Goal: Task Accomplishment & Management: Use online tool/utility

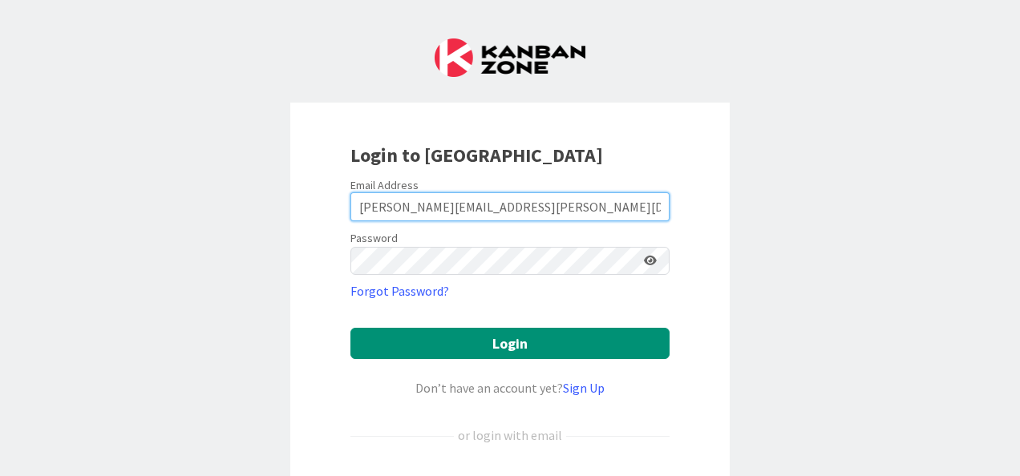
click at [388, 201] on input "[PERSON_NAME][EMAIL_ADDRESS][PERSON_NAME][DOMAIN_NAME]" at bounding box center [510, 207] width 319 height 29
type input "[EMAIL_ADDRESS][DOMAIN_NAME]"
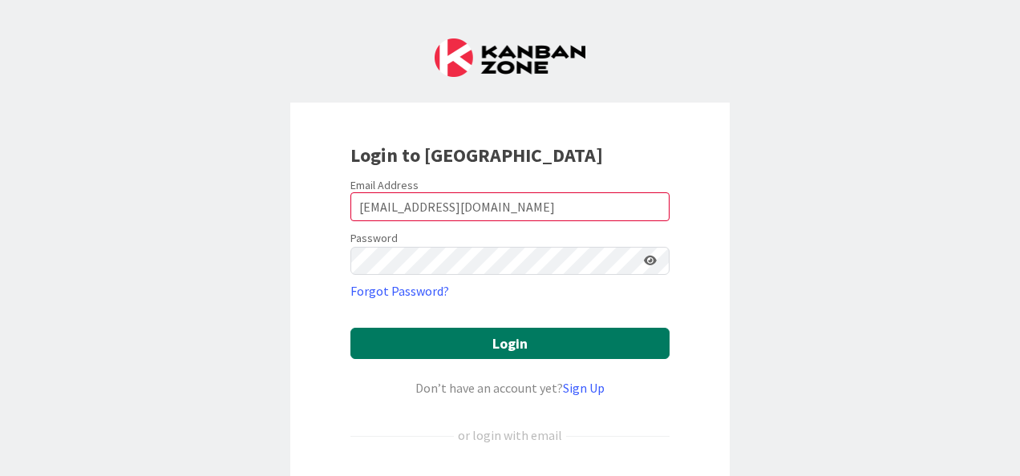
click at [401, 337] on button "Login" at bounding box center [510, 343] width 319 height 31
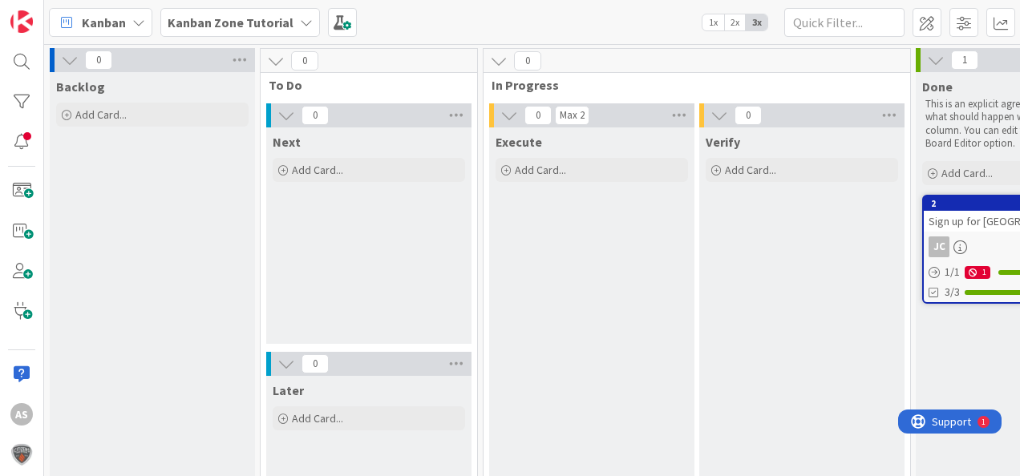
click at [255, 17] on b "Kanban Zone Tutorial" at bounding box center [231, 22] width 126 height 16
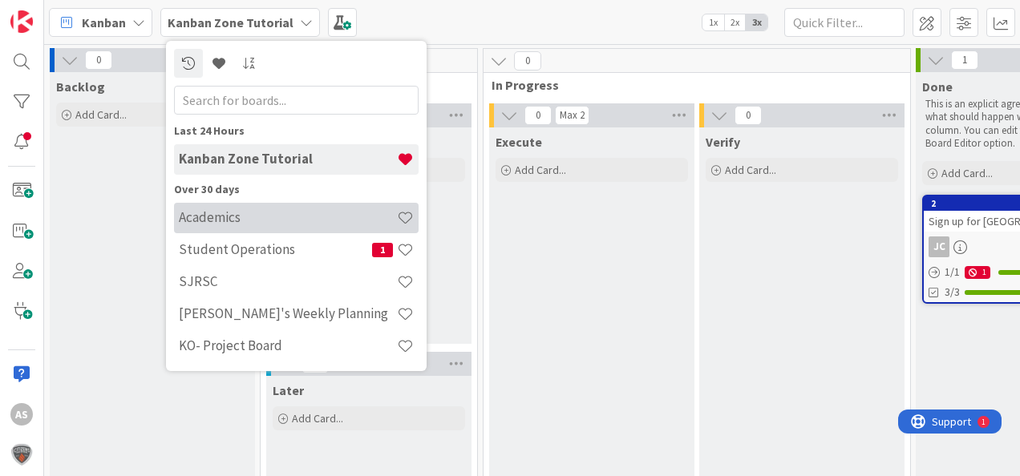
click at [249, 210] on h4 "Academics" at bounding box center [288, 217] width 218 height 16
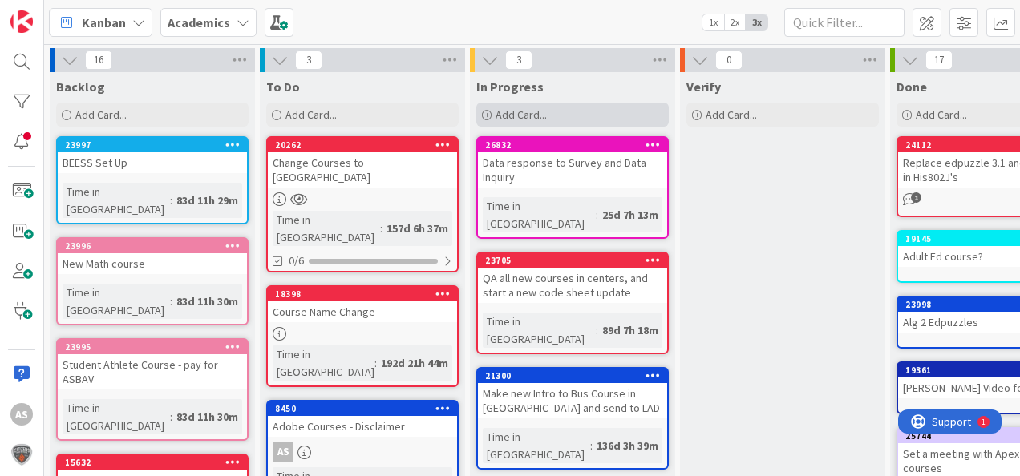
click at [576, 116] on div "Add Card..." at bounding box center [572, 115] width 193 height 24
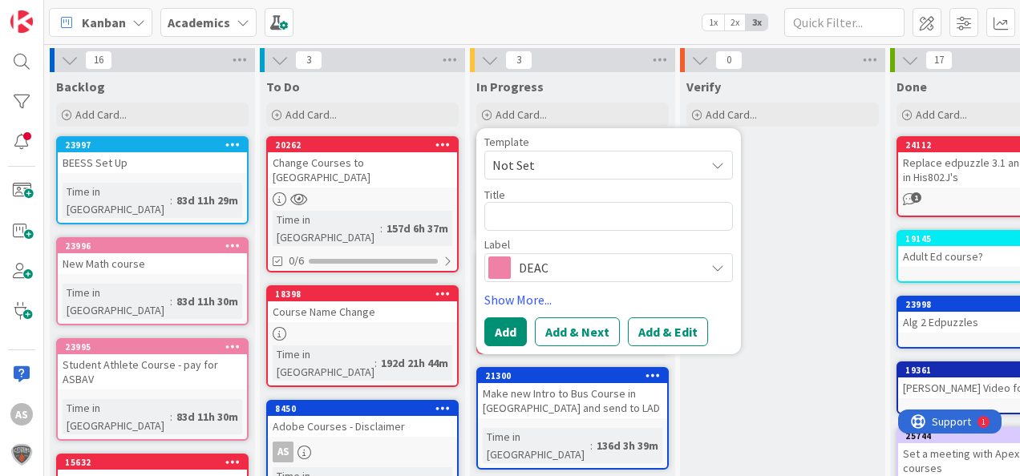
click at [565, 266] on span "DEAC" at bounding box center [608, 268] width 178 height 22
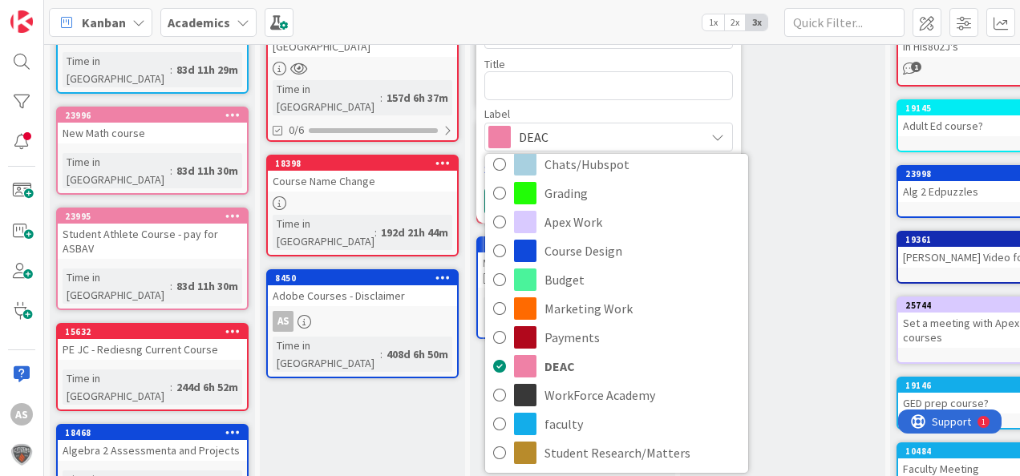
scroll to position [144, 0]
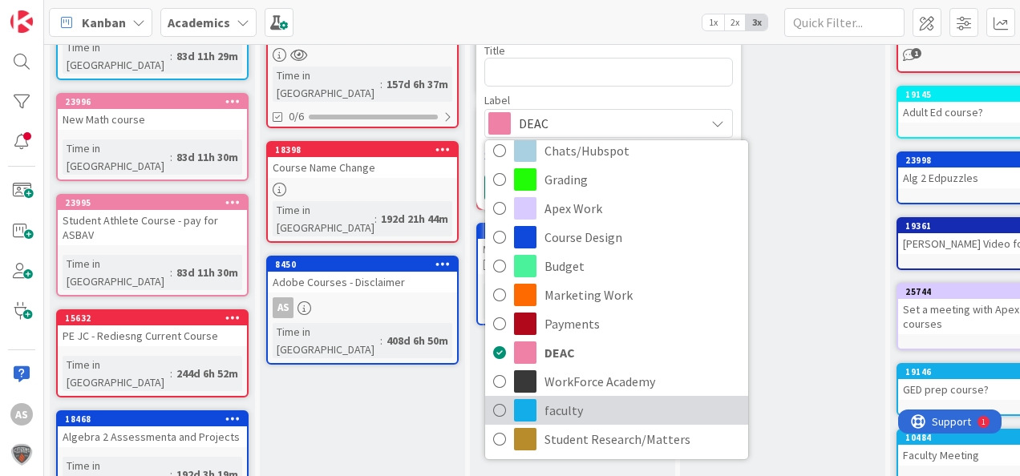
click at [581, 408] on span "faculty" at bounding box center [643, 411] width 196 height 24
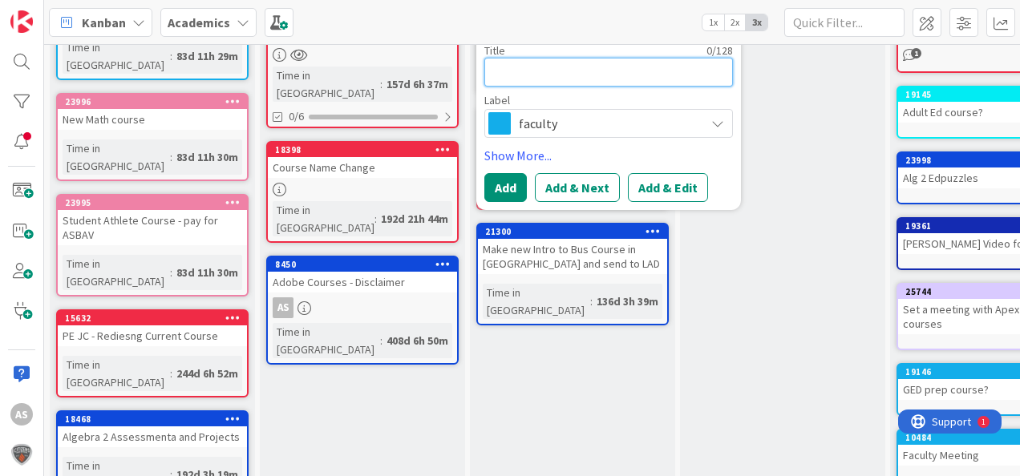
click at [598, 72] on textarea at bounding box center [608, 72] width 249 height 29
type textarea "x"
type textarea "P"
type textarea "x"
type textarea "PD"
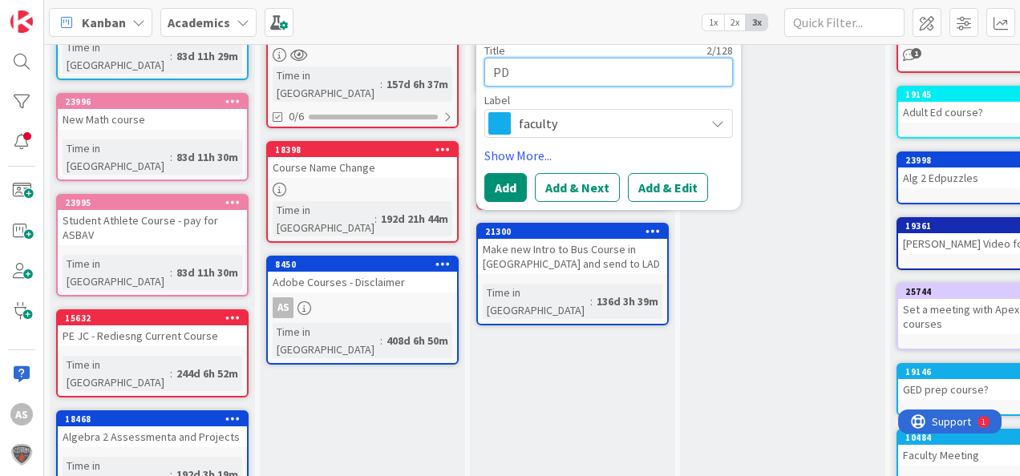
type textarea "x"
type textarea "P"
type textarea "x"
type textarea "U"
type textarea "x"
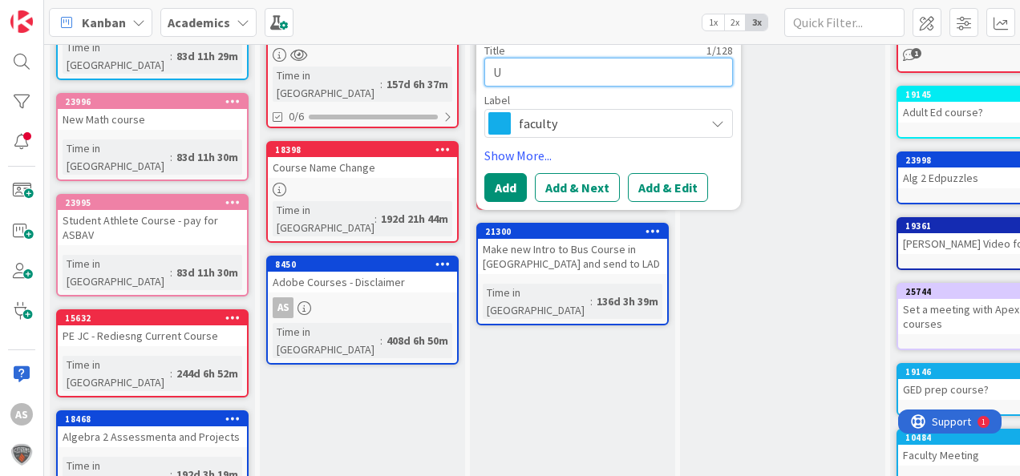
type textarea "Up"
type textarea "x"
type textarea "Upc"
type textarea "x"
type textarea "Upco"
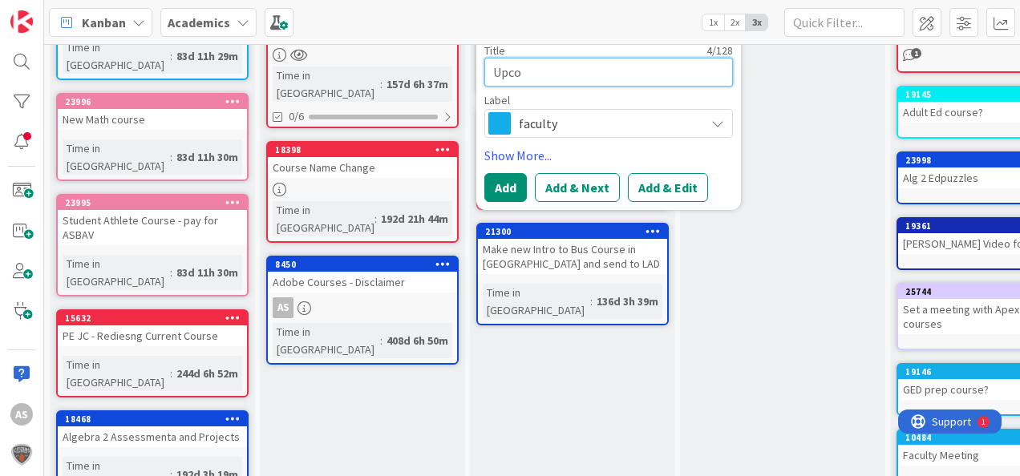
type textarea "x"
type textarea "Upcom"
type textarea "x"
type textarea "Upcomi"
type textarea "x"
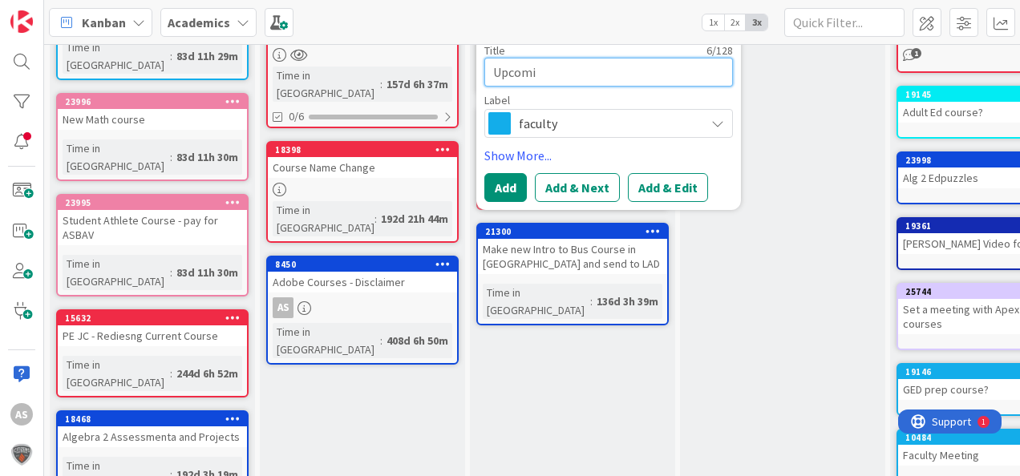
type textarea "Upcomin"
type textarea "x"
type textarea "Upcoming"
type textarea "x"
type textarea "Upcoming"
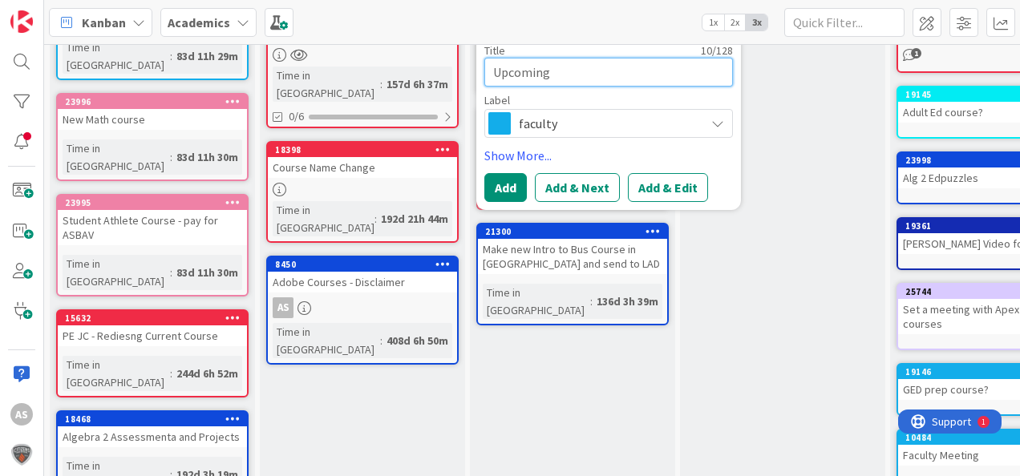
type textarea "x"
type textarea "Upcoming P"
type textarea "x"
type textarea "Upcoming PD"
type textarea "x"
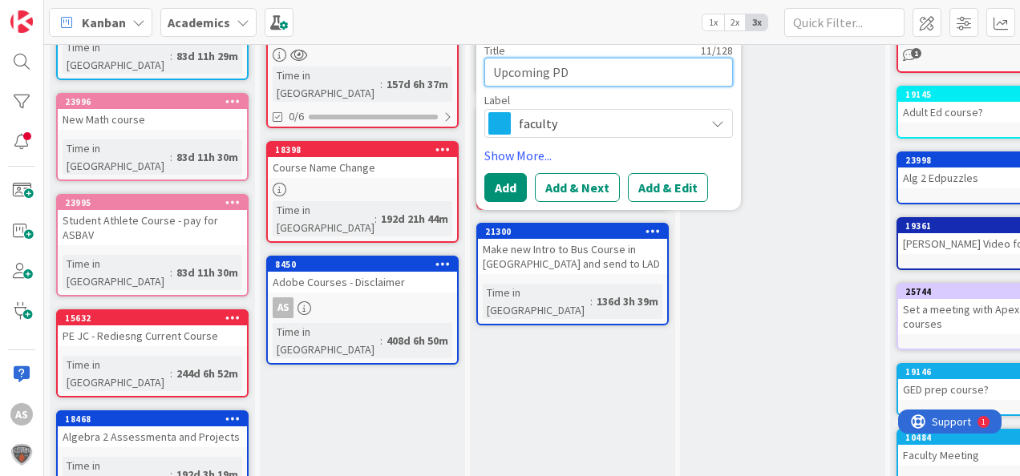
type textarea "Upcoming PD"
type textarea "x"
type textarea "Upcoming PD T"
type textarea "x"
type textarea "Upcoming PD To"
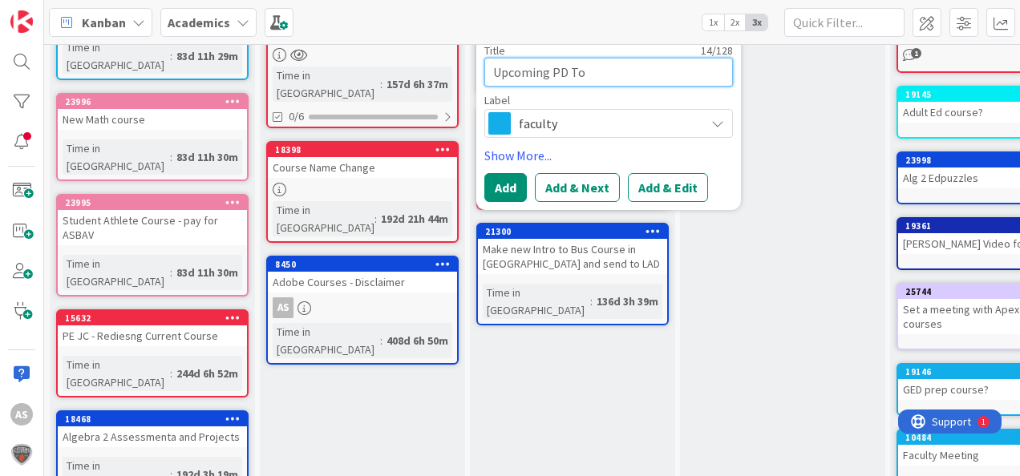
type textarea "x"
type textarea "Upcoming PD Top"
type textarea "x"
type textarea "Upcoming PD Topi"
type textarea "x"
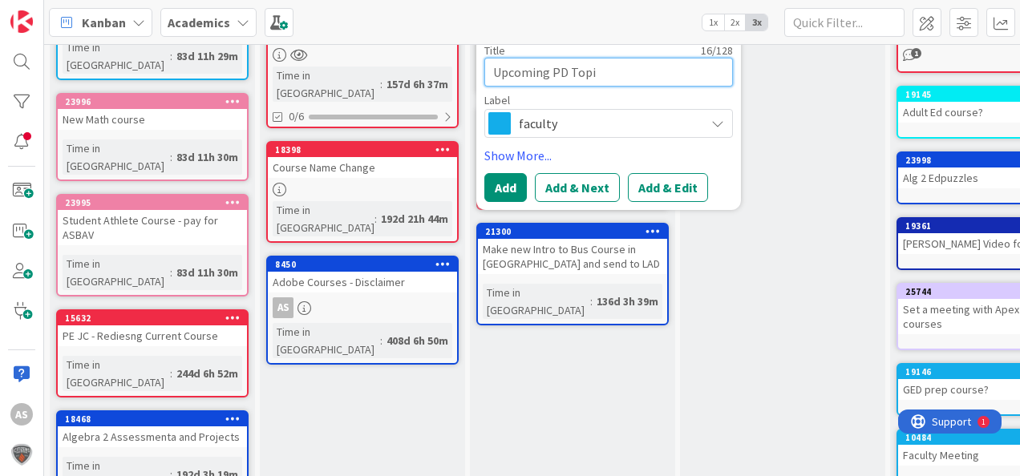
type textarea "Upcoming PD Topic"
type textarea "x"
type textarea "Upcoming PD Topics"
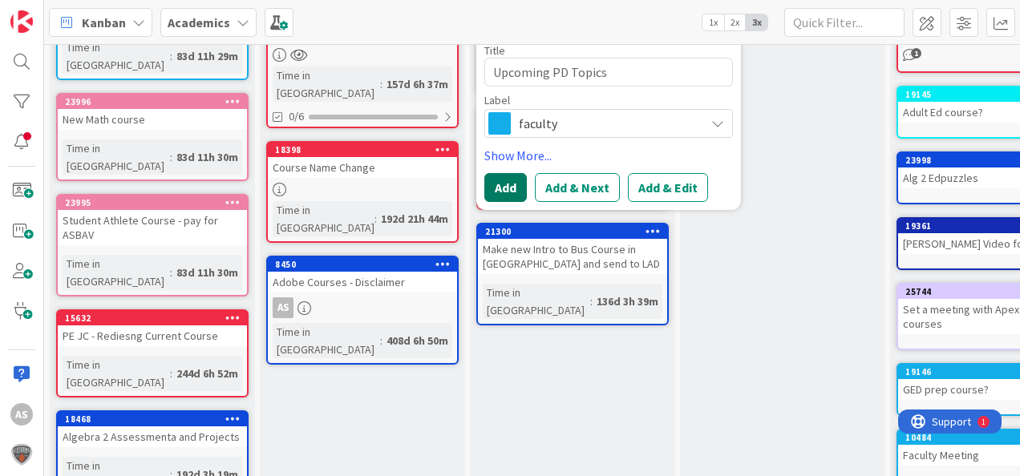
click at [509, 192] on button "Add" at bounding box center [505, 187] width 43 height 29
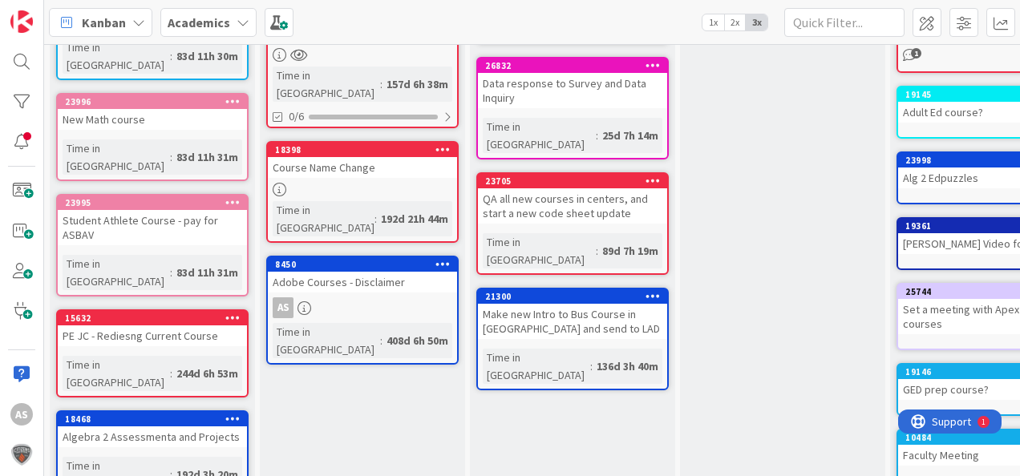
scroll to position [0, 0]
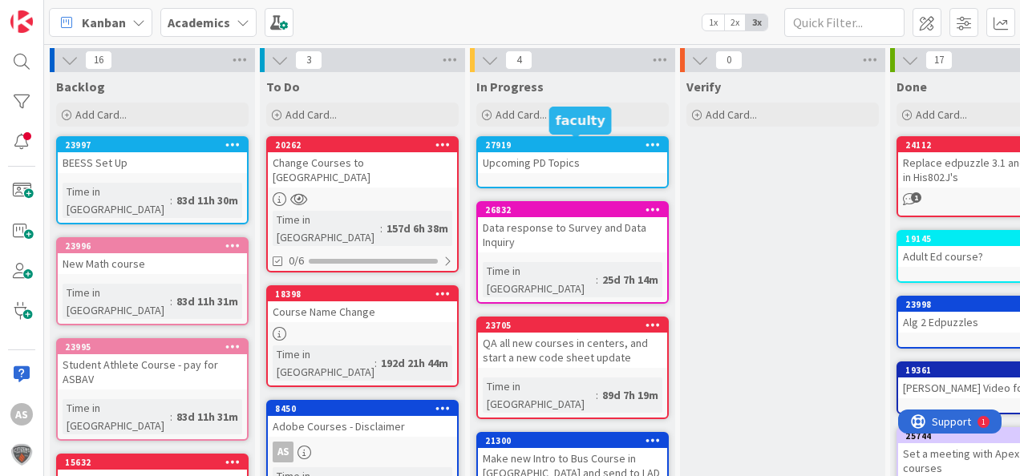
click at [598, 142] on div "27919" at bounding box center [576, 145] width 182 height 11
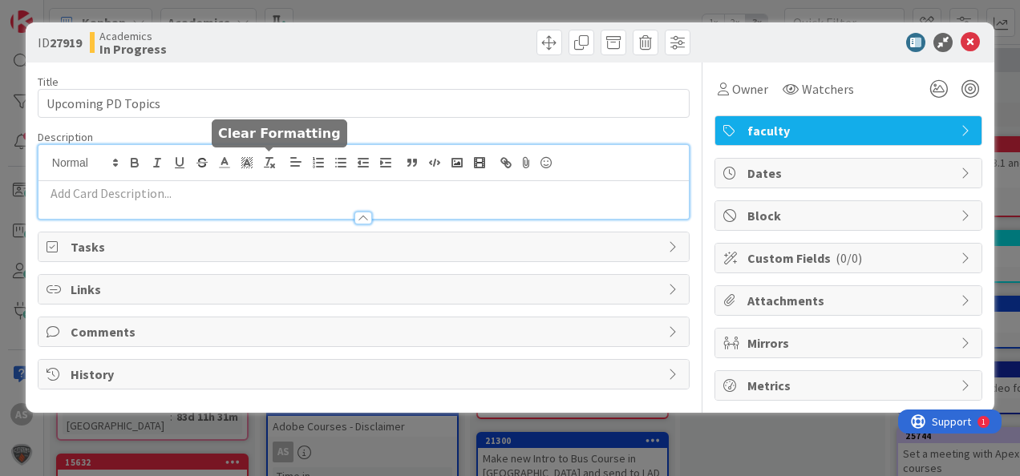
click at [273, 163] on div at bounding box center [364, 182] width 650 height 74
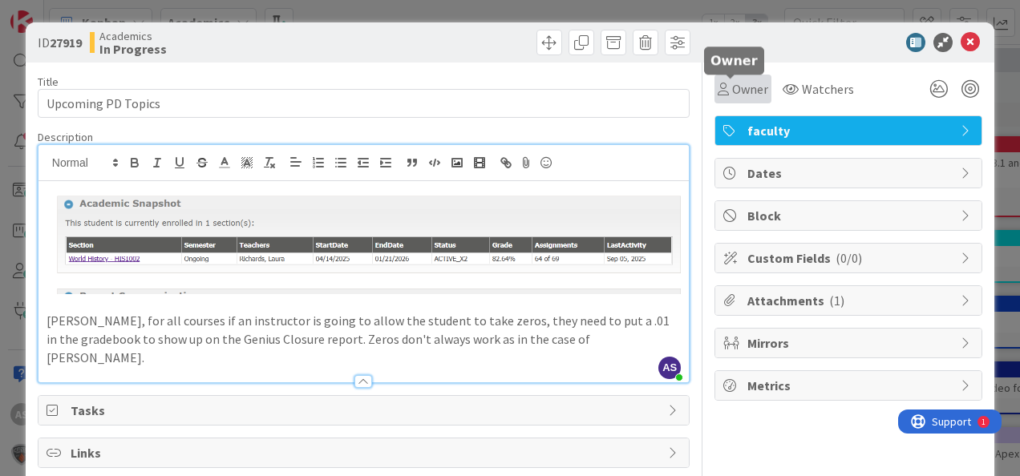
click at [732, 89] on span "Owner" at bounding box center [750, 88] width 36 height 19
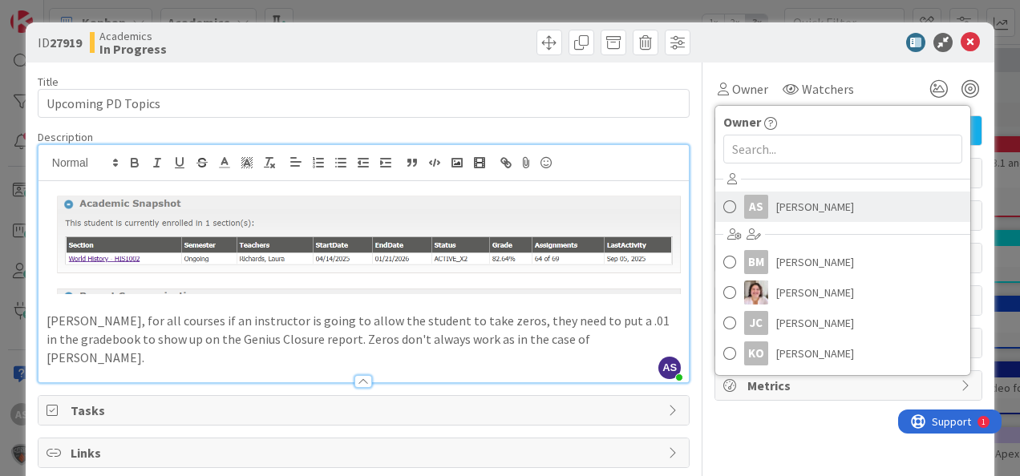
click at [818, 206] on span "[PERSON_NAME]" at bounding box center [815, 207] width 78 height 24
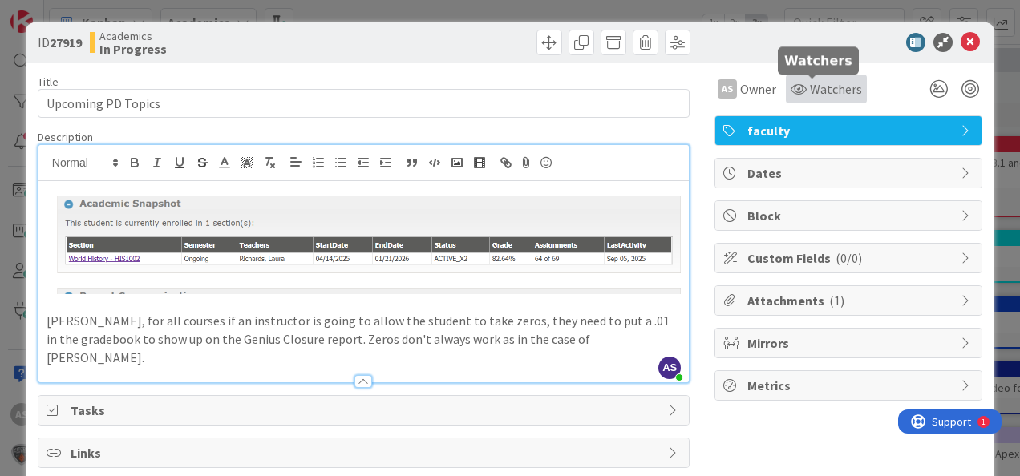
click at [823, 87] on span "Watchers" at bounding box center [836, 88] width 52 height 19
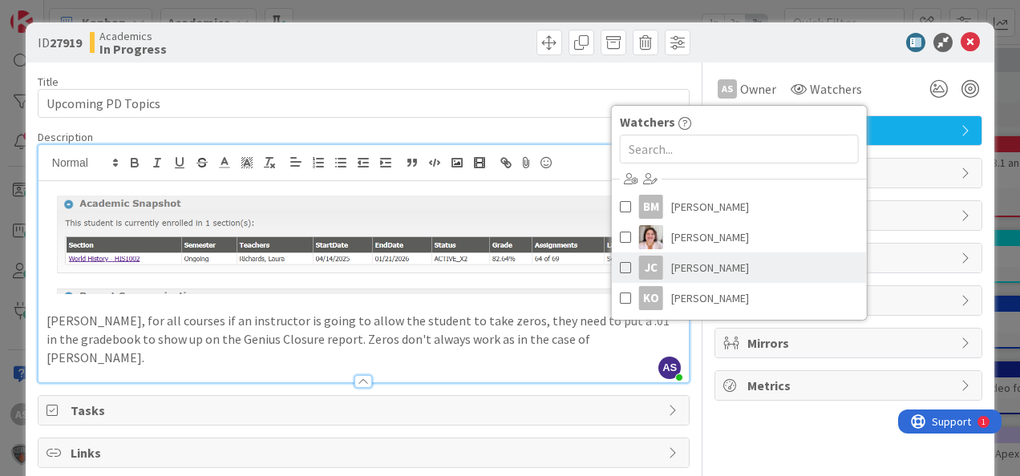
click at [752, 274] on link "[PERSON_NAME]" at bounding box center [739, 268] width 255 height 30
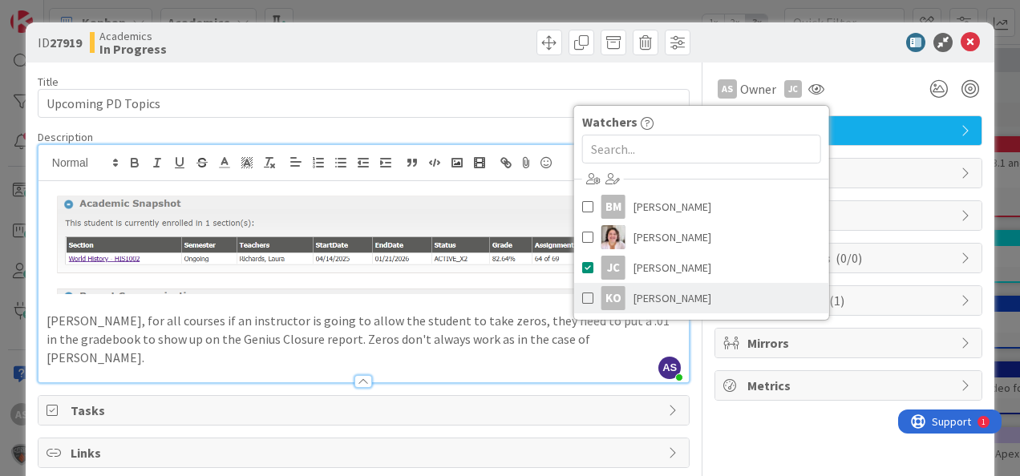
click at [743, 297] on link "KO [PERSON_NAME]" at bounding box center [701, 298] width 255 height 30
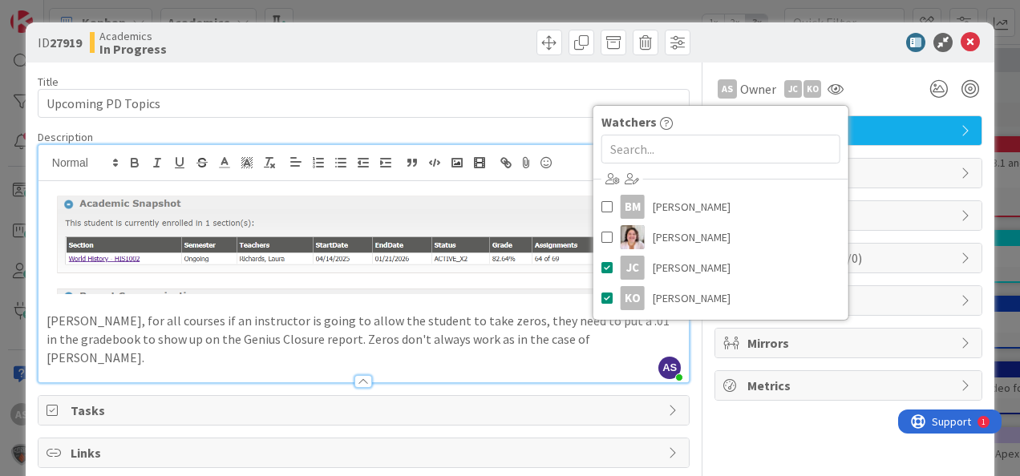
click at [864, 81] on div "AS Owner Owner Remove Set as Watcher AS [PERSON_NAME] BM [PERSON_NAME] [PERSON_…" at bounding box center [849, 89] width 268 height 29
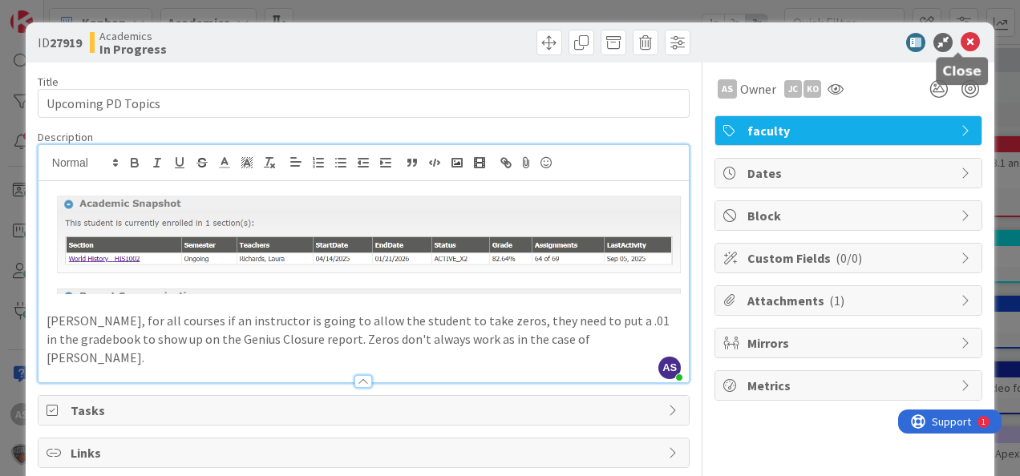
click at [962, 40] on icon at bounding box center [970, 42] width 19 height 19
